Goal: Information Seeking & Learning: Check status

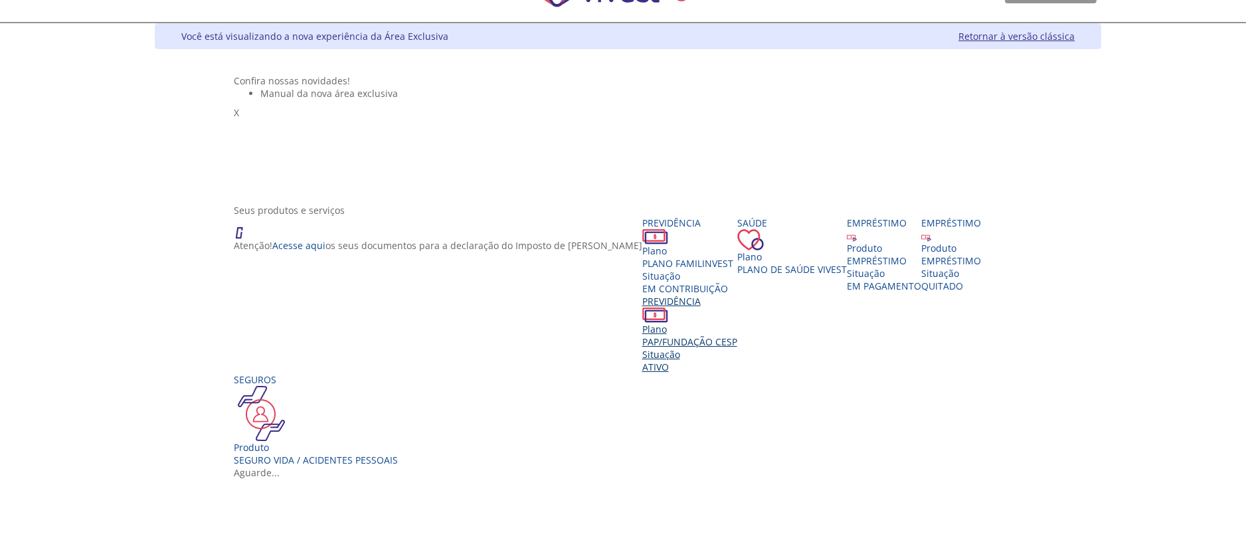
scroll to position [100, 0]
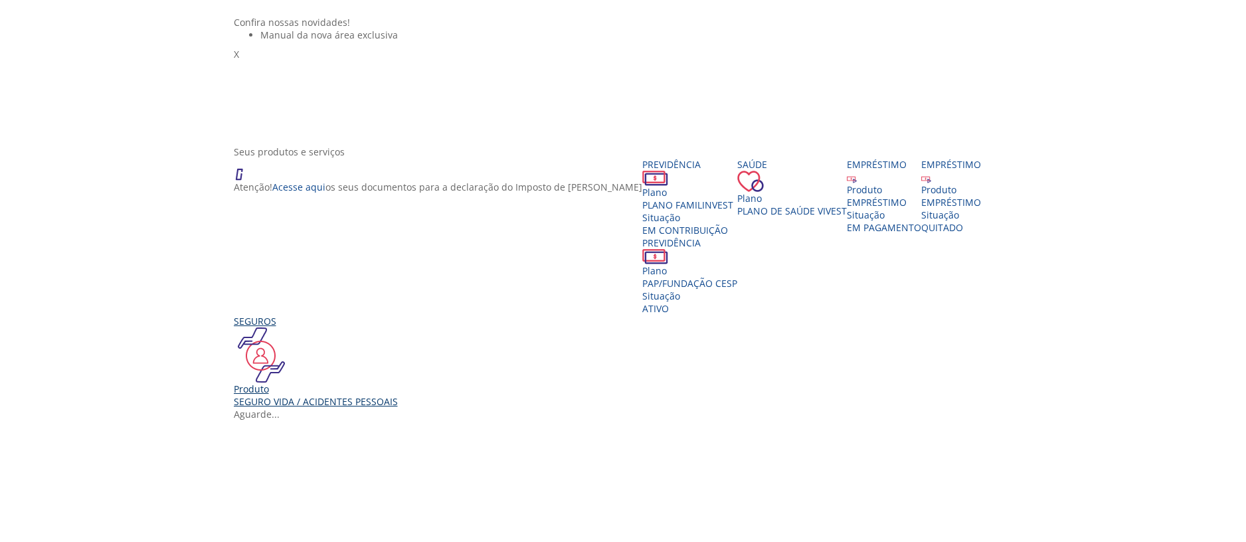
click at [368, 408] on div "Seguros Produto Seguro Vida / Acidentes Pessoais" at bounding box center [316, 361] width 164 height 93
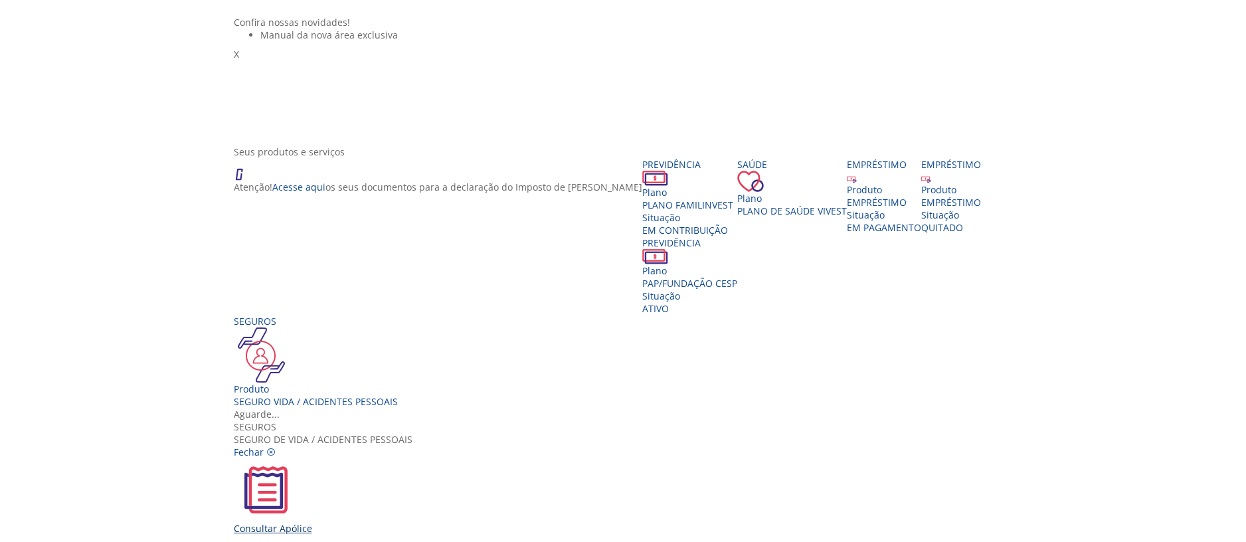
click at [457, 458] on div "Consultar Apólice" at bounding box center [628, 496] width 789 height 76
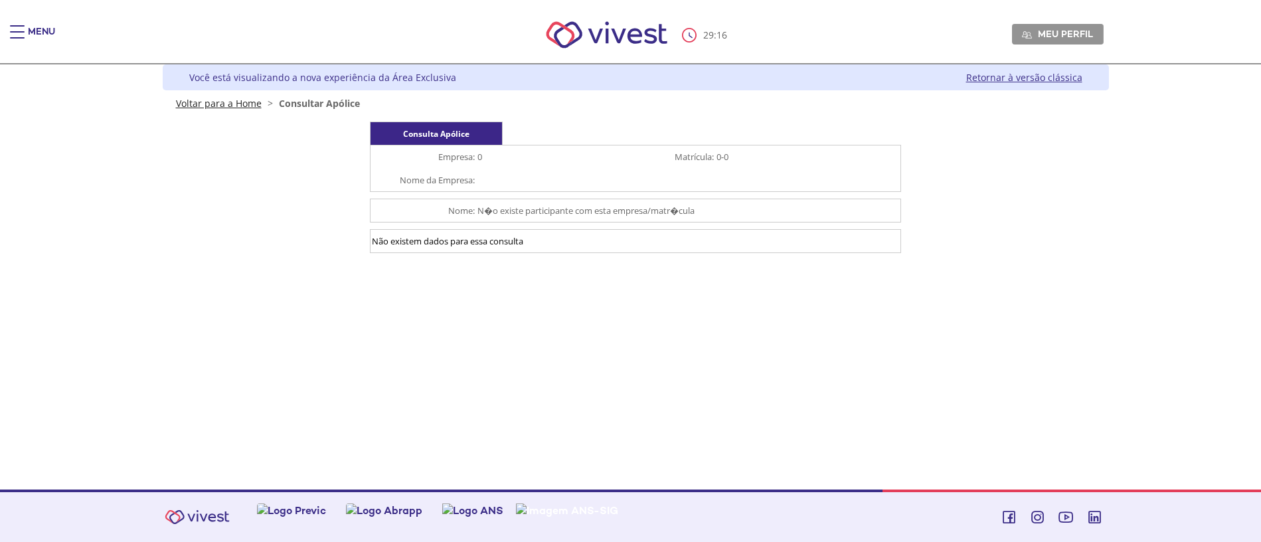
click at [205, 98] on link "Voltar para a Home" at bounding box center [219, 103] width 86 height 13
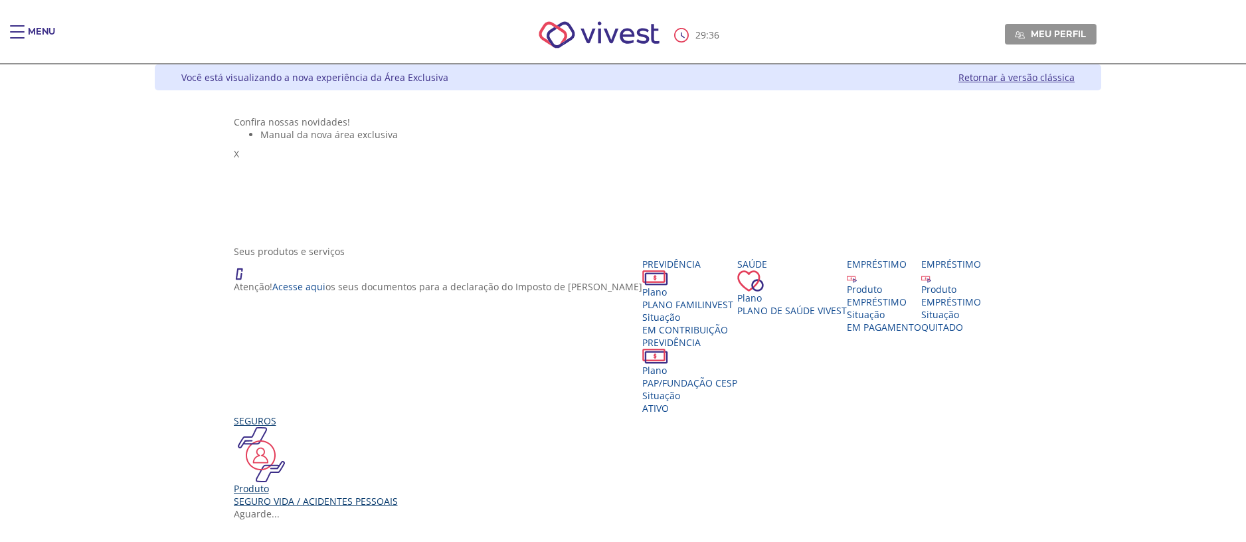
click at [373, 495] on div "Produto" at bounding box center [316, 488] width 164 height 13
click at [264, 541] on span "Fechar" at bounding box center [249, 551] width 30 height 13
click at [921, 333] on div "Produto EMPRÉSTIMO Situação EM PAGAMENTO" at bounding box center [884, 308] width 74 height 50
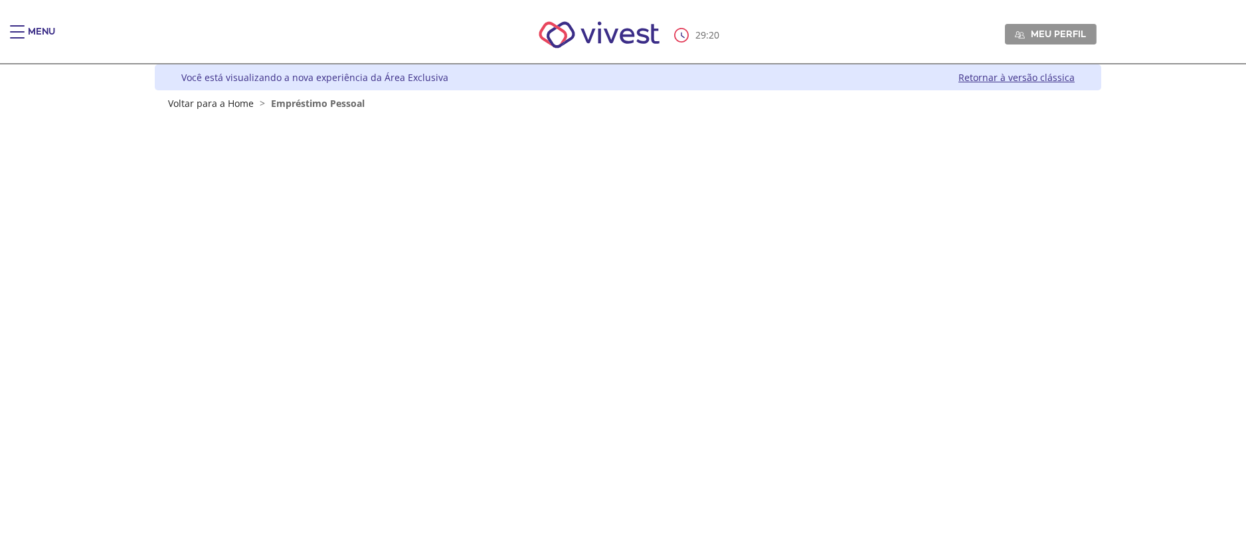
click at [1046, 82] on link "Retornar à versão clássica" at bounding box center [1016, 77] width 116 height 13
